Goal: Find specific page/section: Find specific page/section

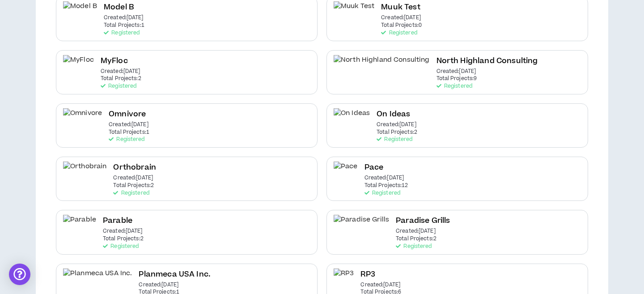
scroll to position [1062, 0]
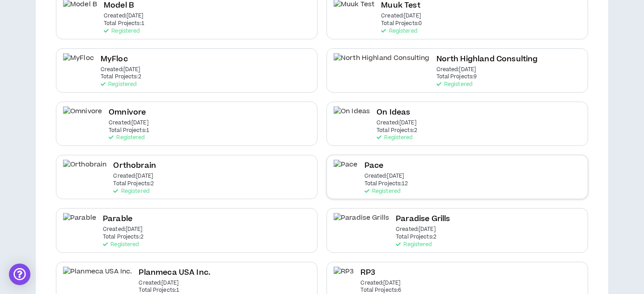
click at [383, 181] on p "Total Projects: 12" at bounding box center [386, 184] width 44 height 6
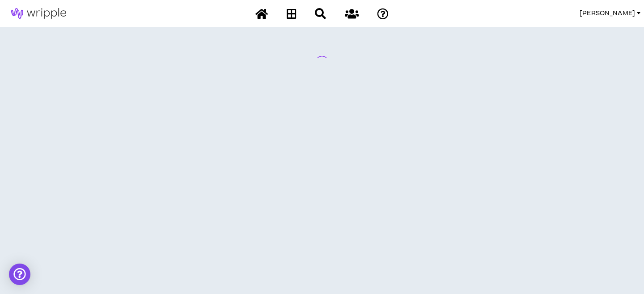
scroll to position [0, 0]
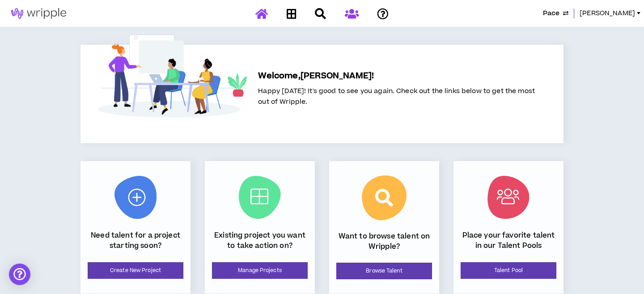
click at [350, 13] on icon at bounding box center [352, 13] width 14 height 11
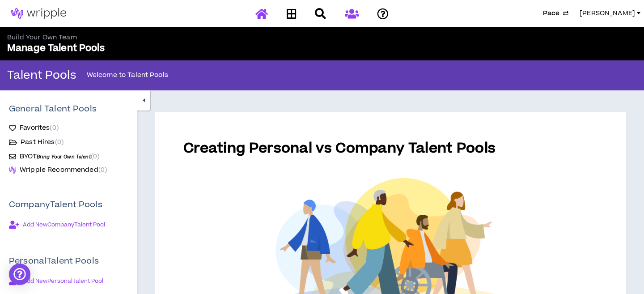
click at [257, 16] on icon at bounding box center [261, 13] width 13 height 11
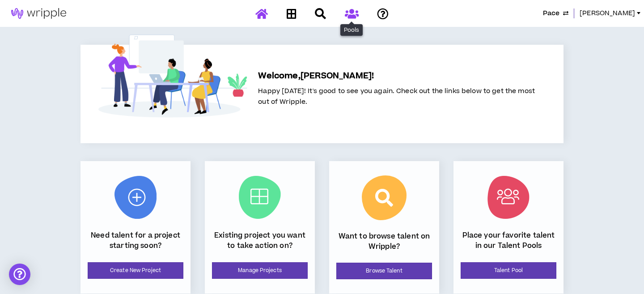
click at [349, 14] on icon at bounding box center [352, 13] width 14 height 11
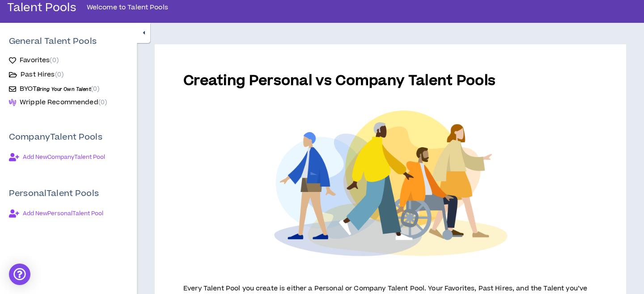
scroll to position [71, 0]
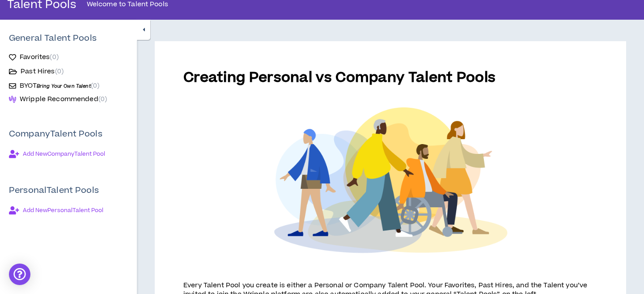
click at [42, 83] on span "Bring Your Own Talent" at bounding box center [64, 86] width 54 height 7
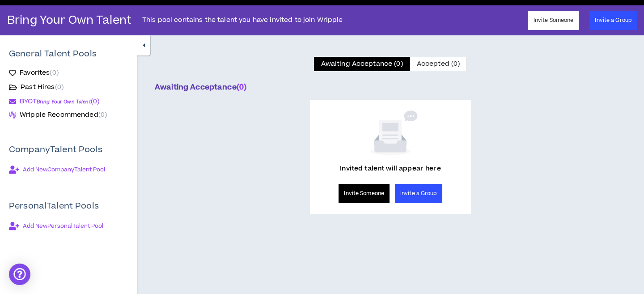
scroll to position [76, 0]
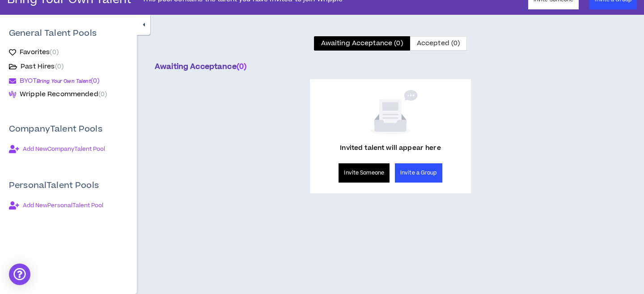
click at [369, 176] on button "Invite Someone" at bounding box center [363, 172] width 51 height 19
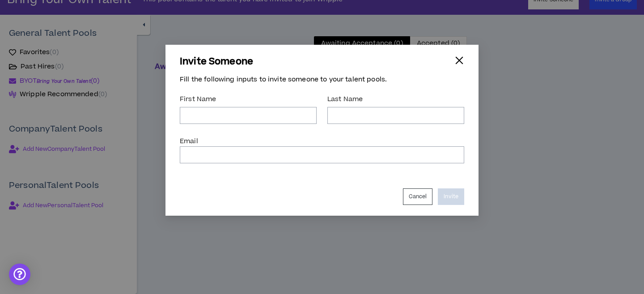
click at [458, 59] on div "button" at bounding box center [459, 60] width 10 height 10
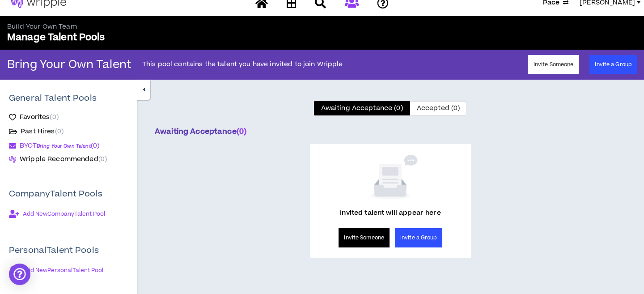
scroll to position [0, 0]
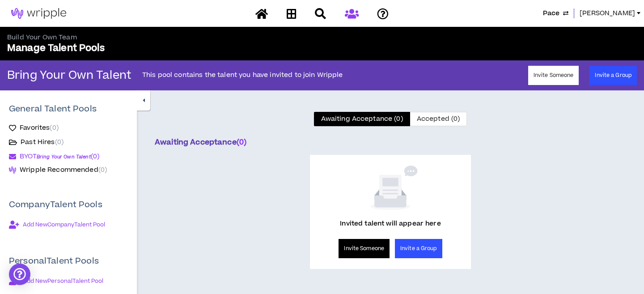
click at [629, 14] on span "[PERSON_NAME]" at bounding box center [606, 13] width 55 height 10
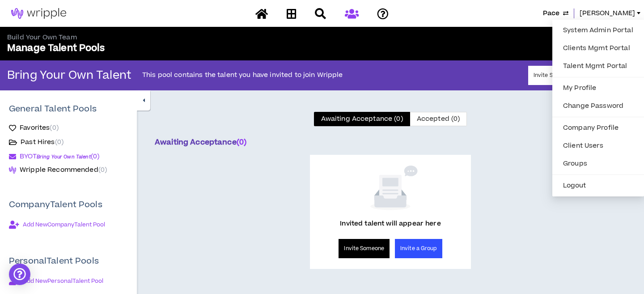
click at [411, 15] on div "[PERSON_NAME]" at bounding box center [522, 13] width 244 height 10
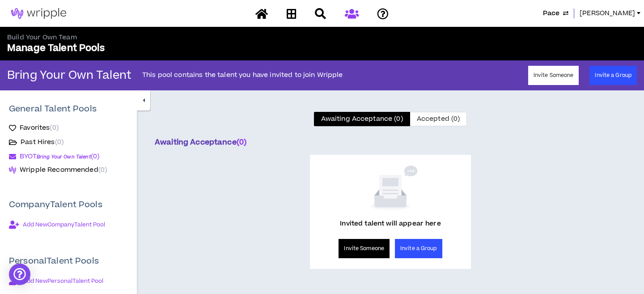
click at [635, 14] on link "[PERSON_NAME]" at bounding box center [611, 13] width 64 height 10
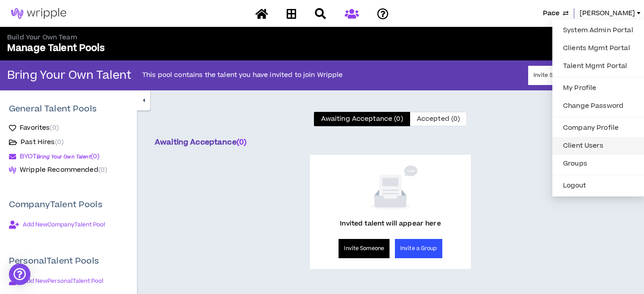
click at [575, 144] on link "Client Users" at bounding box center [597, 145] width 81 height 13
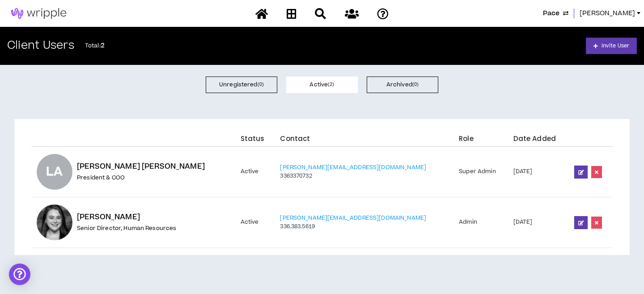
click at [616, 9] on span "[PERSON_NAME]" at bounding box center [606, 13] width 55 height 10
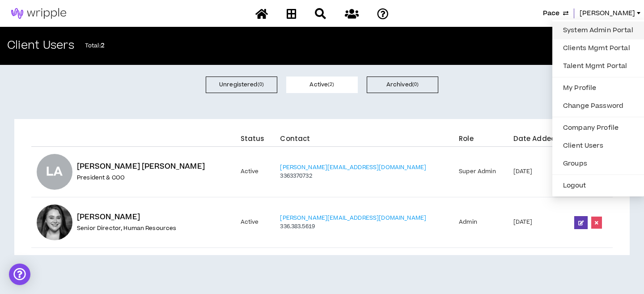
click at [593, 33] on link "System Admin Portal" at bounding box center [597, 30] width 81 height 13
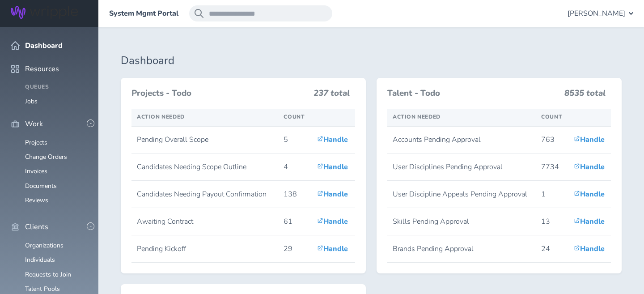
scroll to position [36, 0]
click at [43, 241] on link "Organizations" at bounding box center [44, 245] width 38 height 8
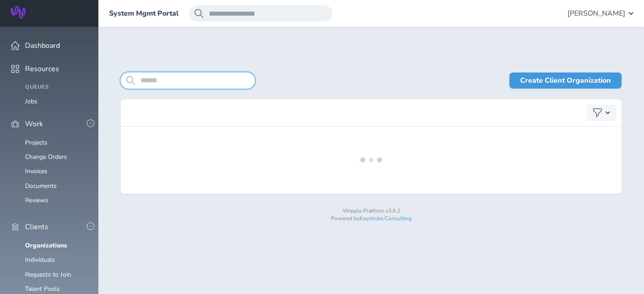
click at [150, 81] on input "search" at bounding box center [188, 80] width 134 height 16
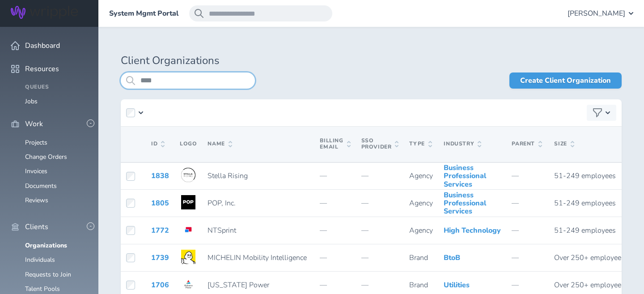
type input "****"
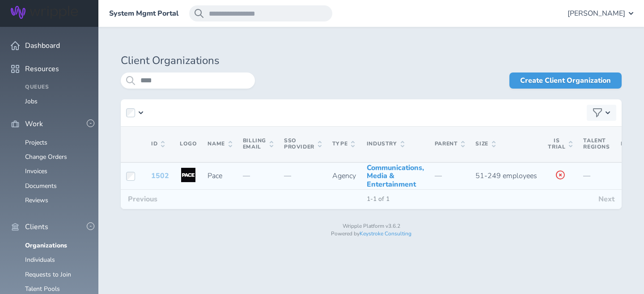
click at [159, 181] on link "1502" at bounding box center [160, 176] width 18 height 10
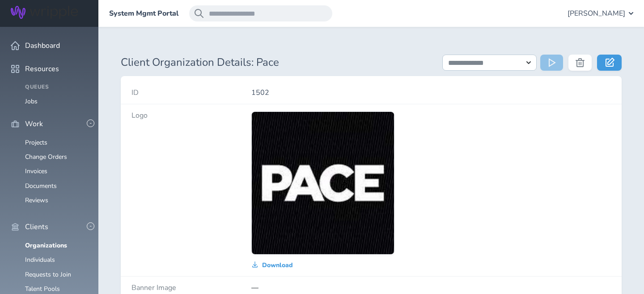
click at [364, 57] on h1 "Client Organization Details: Pace" at bounding box center [276, 62] width 311 height 13
